Goal: Task Accomplishment & Management: Manage account settings

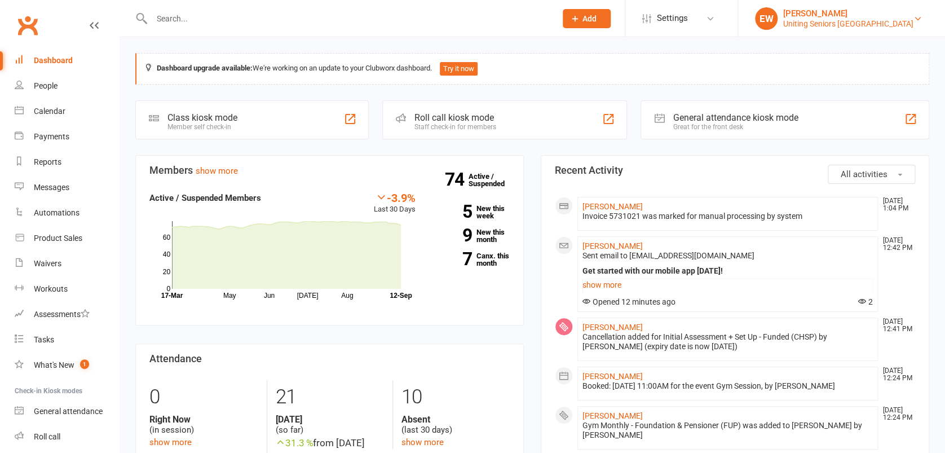
click at [869, 20] on div "Uniting Seniors Gym Westmead" at bounding box center [848, 24] width 130 height 10
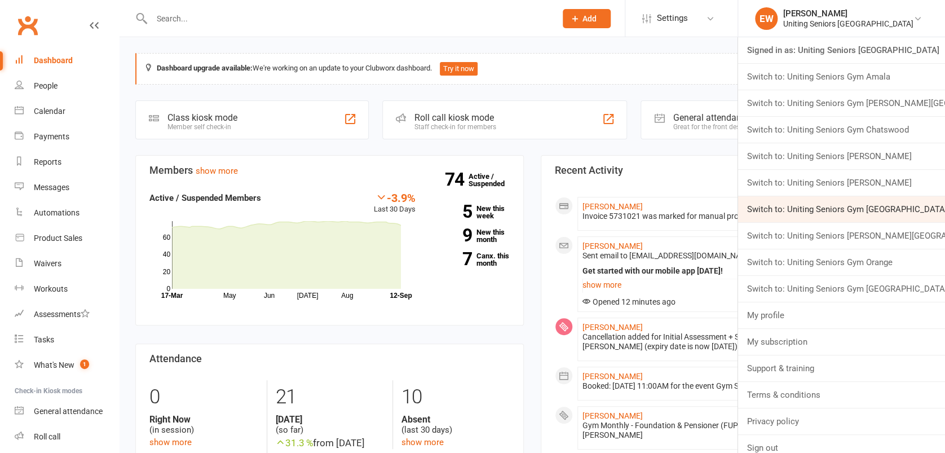
click at [906, 208] on link "Switch to: Uniting Seniors Gym Lilyfield" at bounding box center [841, 209] width 207 height 26
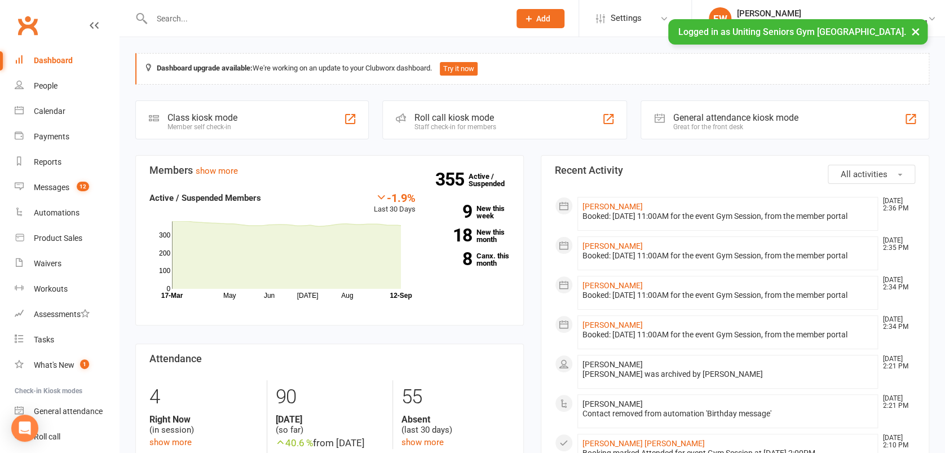
click at [230, 11] on input "text" at bounding box center [325, 19] width 354 height 16
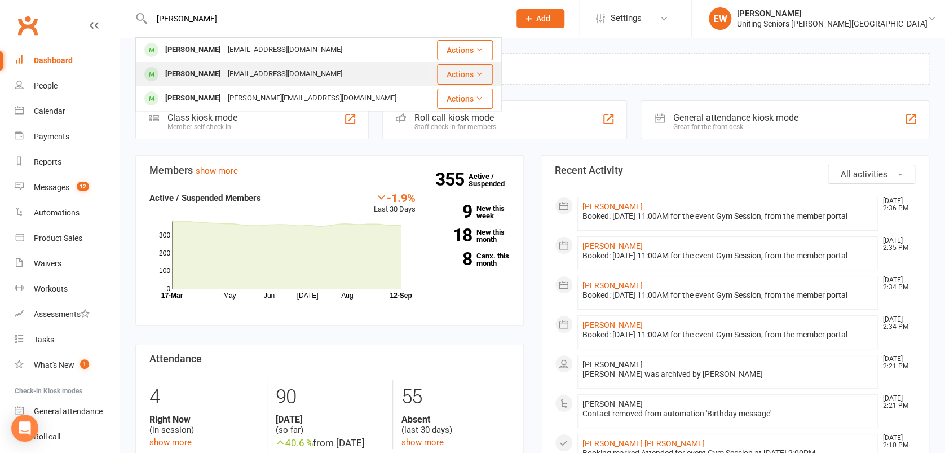
type input "[PERSON_NAME]"
click at [280, 72] on div "[EMAIL_ADDRESS][DOMAIN_NAME]" at bounding box center [284, 74] width 121 height 16
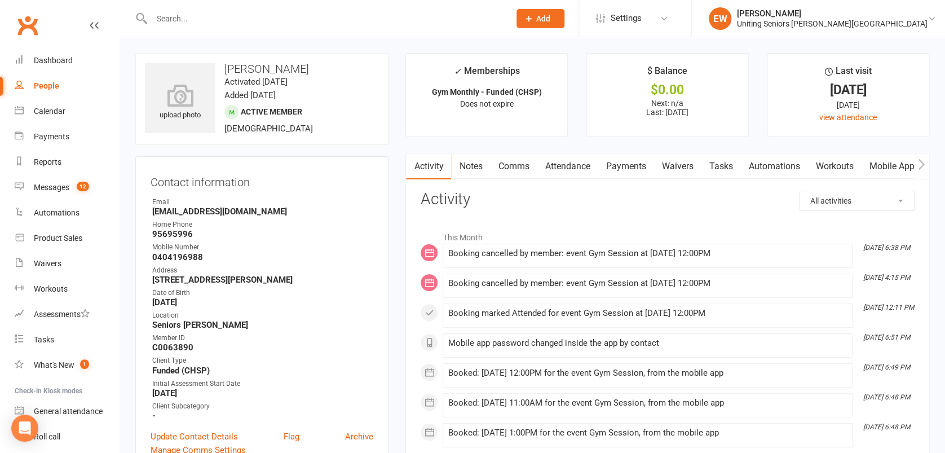
click at [569, 168] on link "Attendance" at bounding box center [567, 166] width 61 height 26
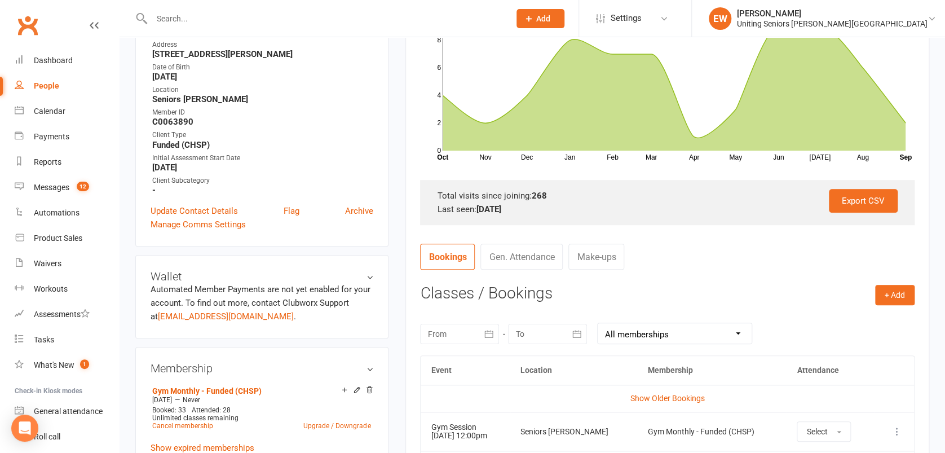
scroll to position [376, 0]
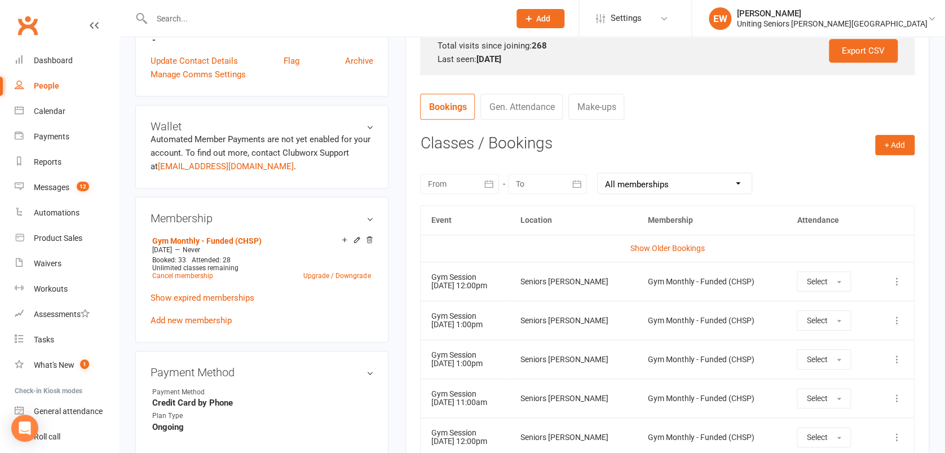
drag, startPoint x: 460, startPoint y: 324, endPoint x: 472, endPoint y: 325, distance: 12.5
click at [460, 324] on td "Gym Session [DATE] 1:00pm" at bounding box center [466, 320] width 90 height 39
click at [841, 320] on span "button" at bounding box center [839, 321] width 5 height 2
click at [731, 129] on contact-attendance "Attendance Number of visits past 12 months Nov Dec Jan Feb Mar Apr May Jun [DAT…" at bounding box center [667, 172] width 494 height 714
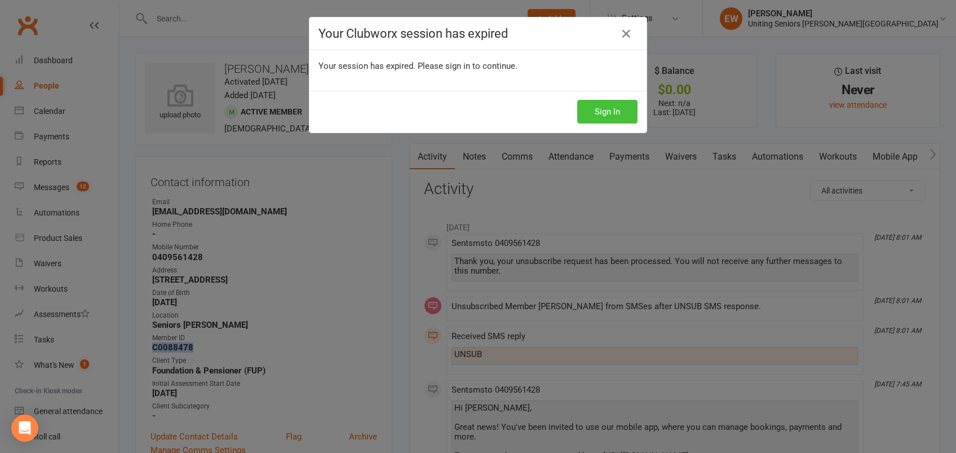
click at [600, 118] on button "Sign In" at bounding box center [607, 112] width 60 height 24
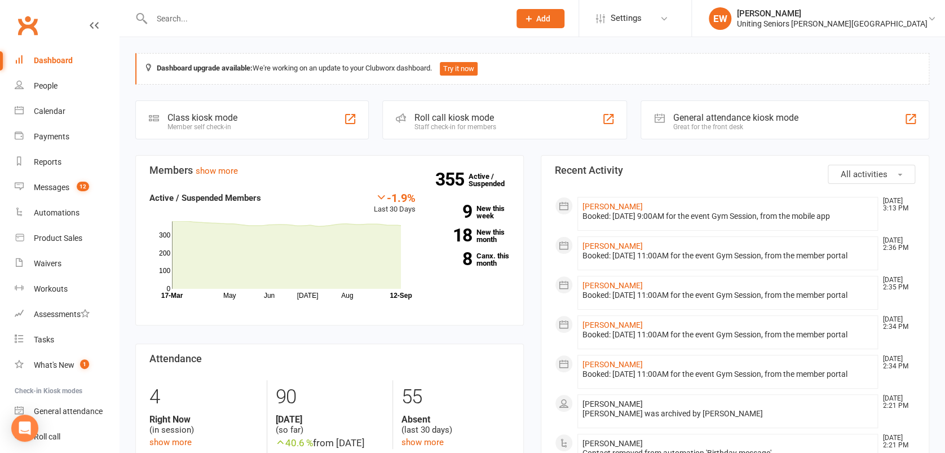
click at [230, 21] on input "text" at bounding box center [325, 19] width 354 height 16
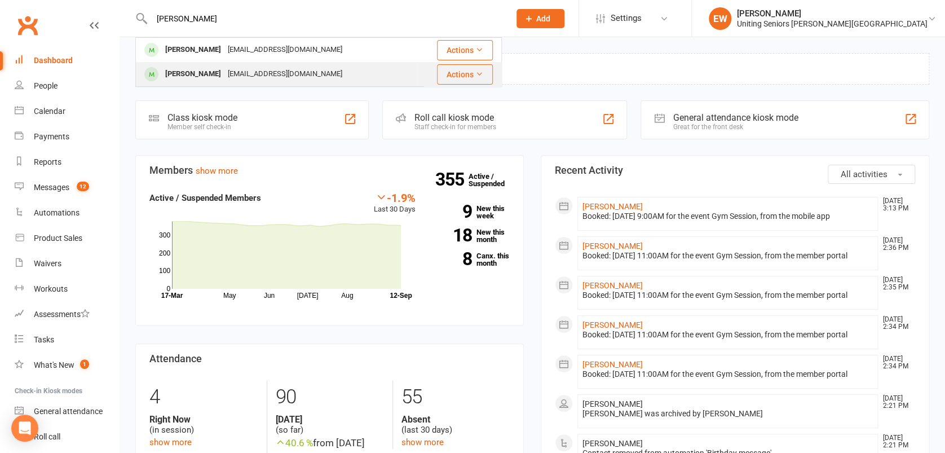
type input "gayl"
click at [245, 68] on div "[EMAIL_ADDRESS][DOMAIN_NAME]" at bounding box center [284, 74] width 121 height 16
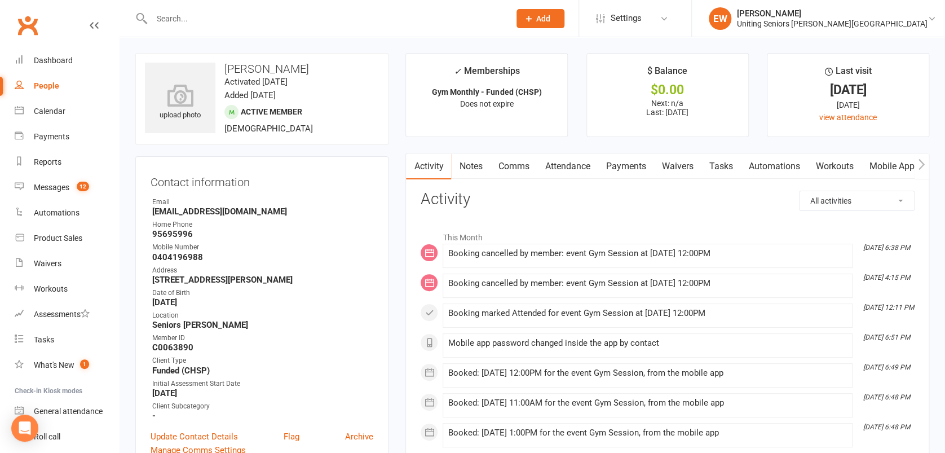
click at [573, 168] on link "Attendance" at bounding box center [567, 166] width 61 height 26
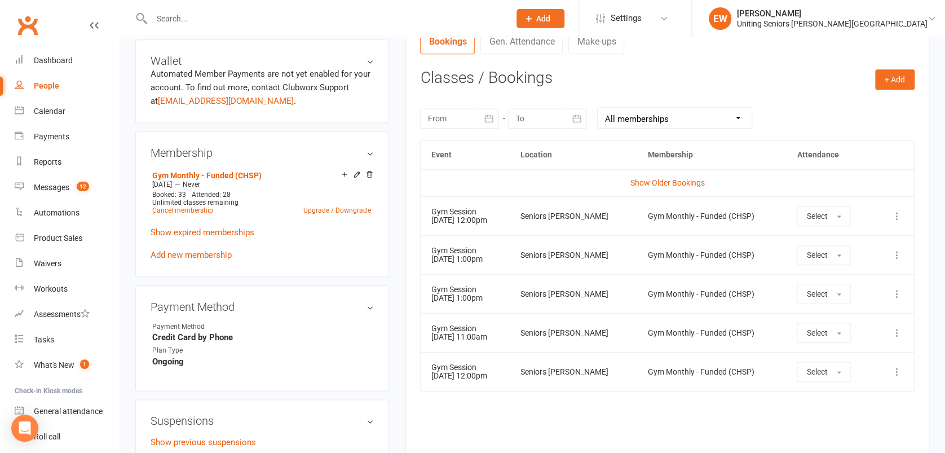
scroll to position [451, 0]
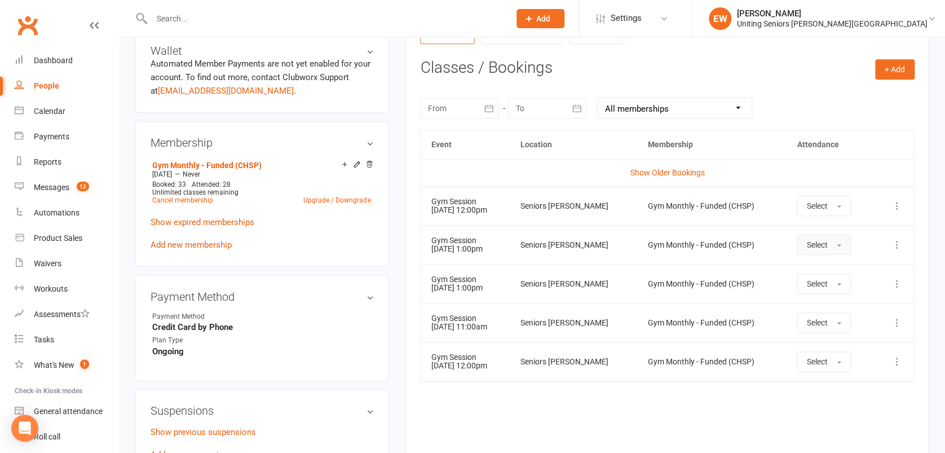
click at [841, 237] on button "Select" at bounding box center [824, 245] width 54 height 20
click at [899, 244] on icon at bounding box center [896, 244] width 11 height 11
click at [853, 307] on link "Remove booking" at bounding box center [848, 312] width 112 height 23
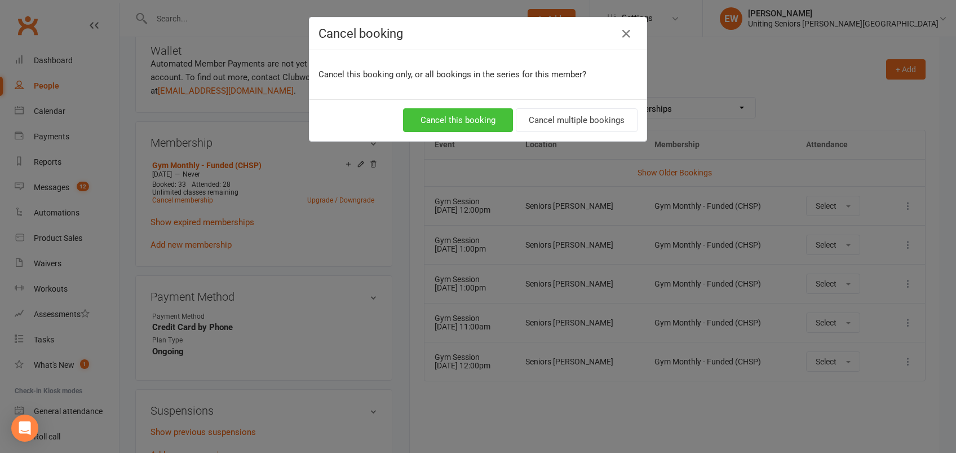
click at [501, 113] on button "Cancel this booking" at bounding box center [458, 120] width 110 height 24
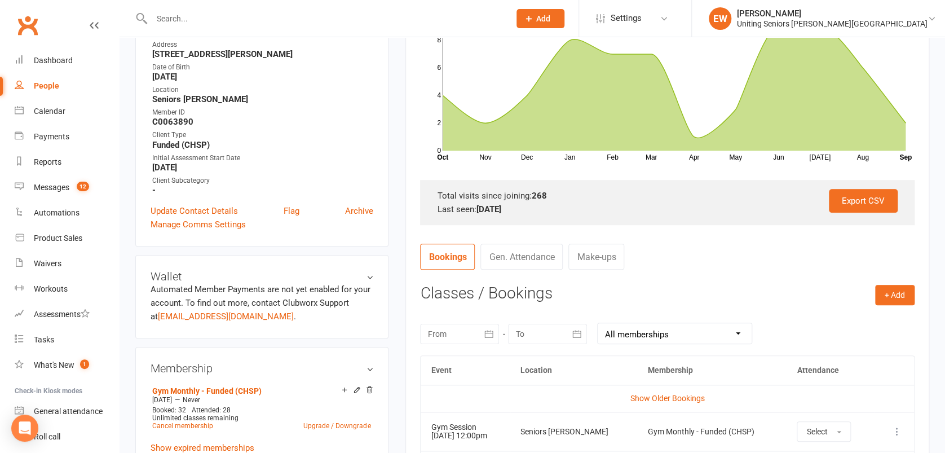
scroll to position [376, 0]
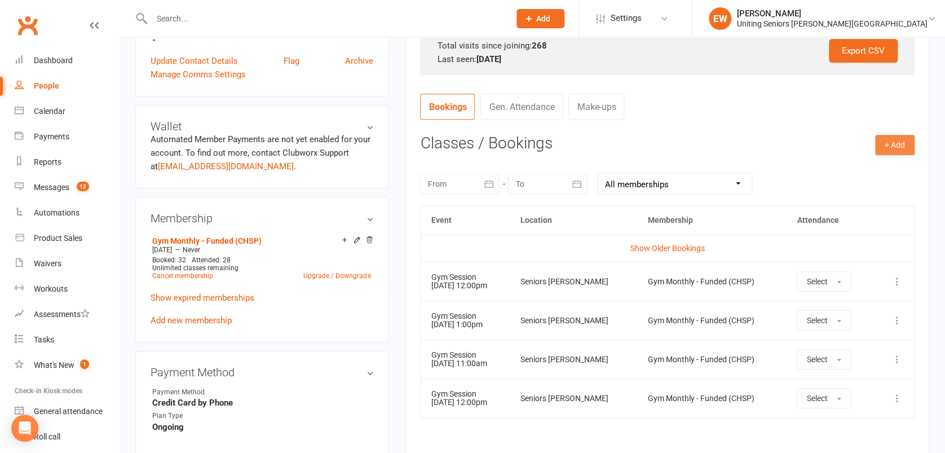
click at [897, 135] on button "+ Add" at bounding box center [894, 145] width 39 height 20
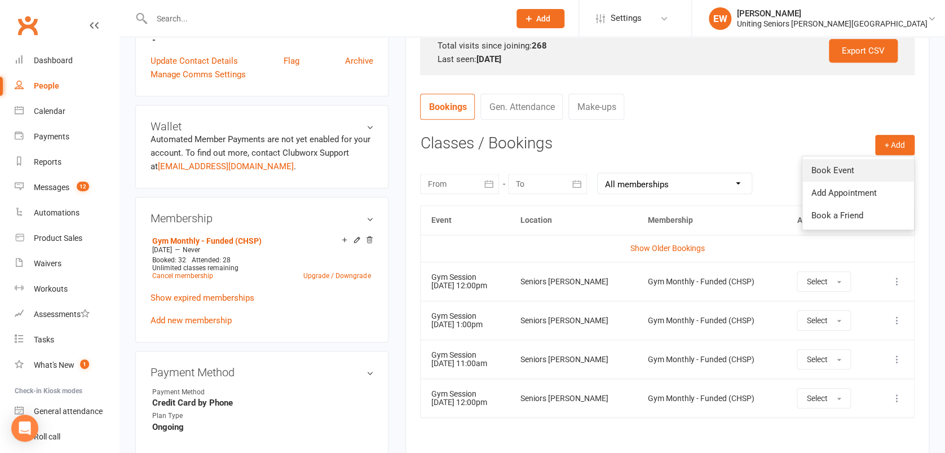
click at [847, 170] on link "Book Event" at bounding box center [858, 170] width 112 height 23
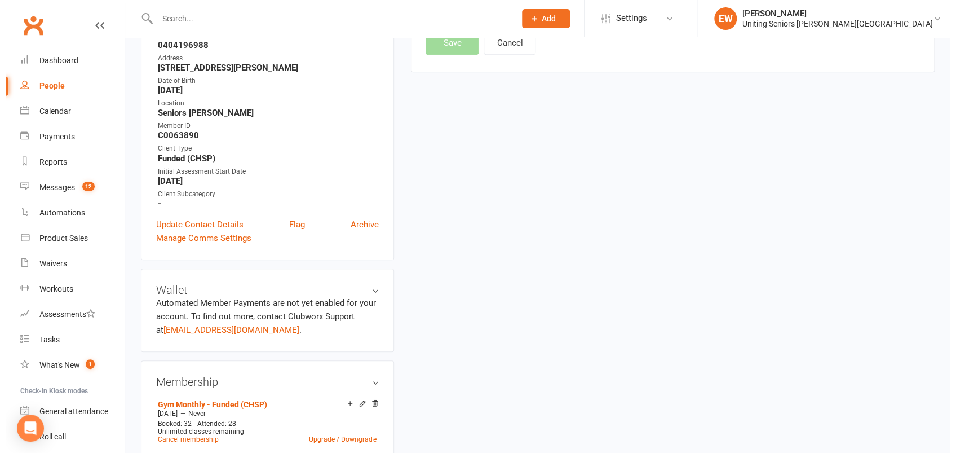
scroll to position [96, 0]
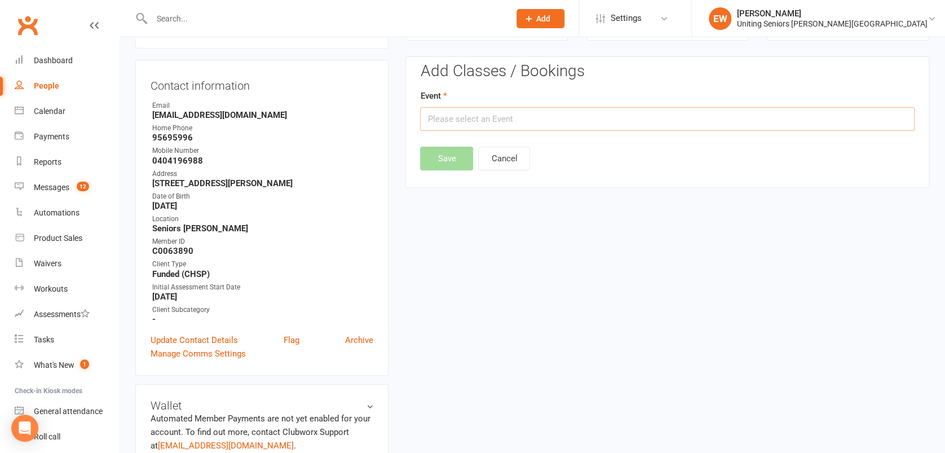
click at [487, 113] on input "text" at bounding box center [667, 119] width 494 height 24
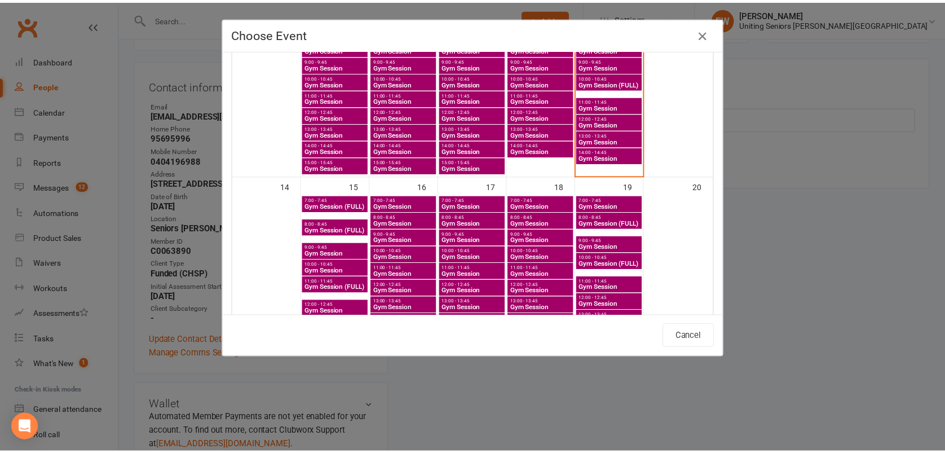
scroll to position [355, 0]
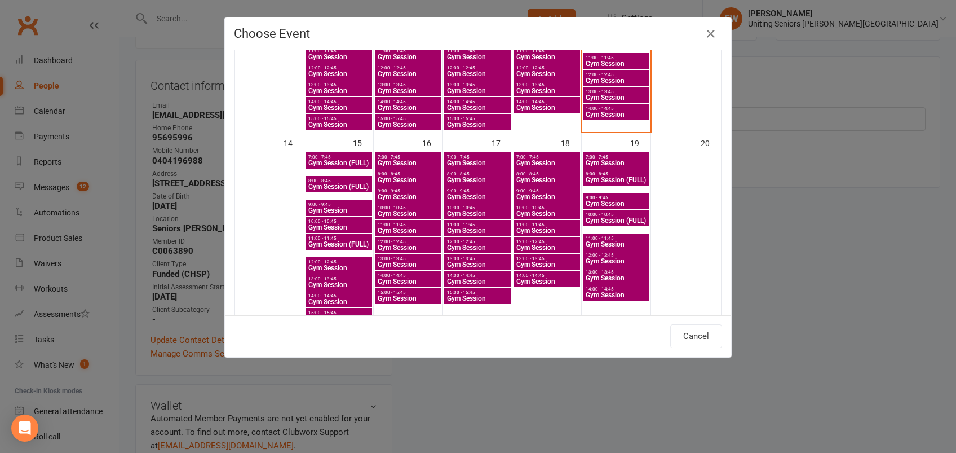
click at [473, 274] on span "14:00 - 14:45" at bounding box center [478, 275] width 62 height 5
type input "Gym Session - Sep 17, 2025 2:00:00 PM"
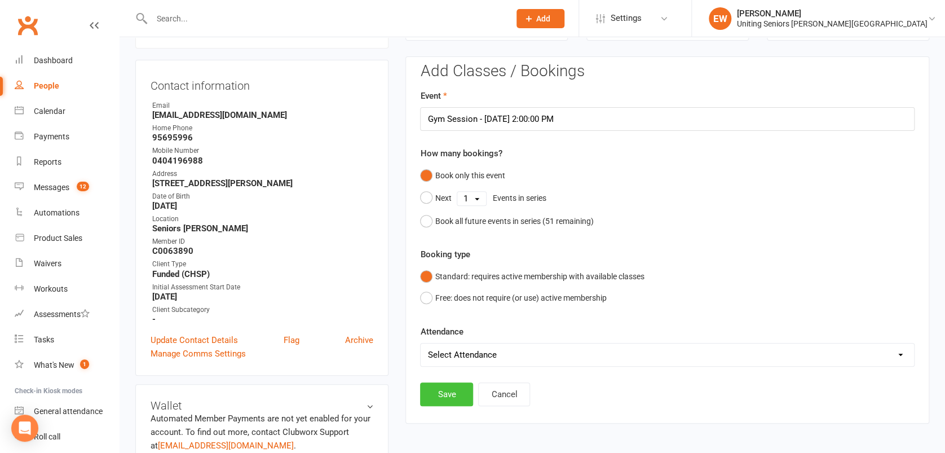
click at [447, 394] on button "Save" at bounding box center [446, 394] width 53 height 24
